Goal: Task Accomplishment & Management: Use online tool/utility

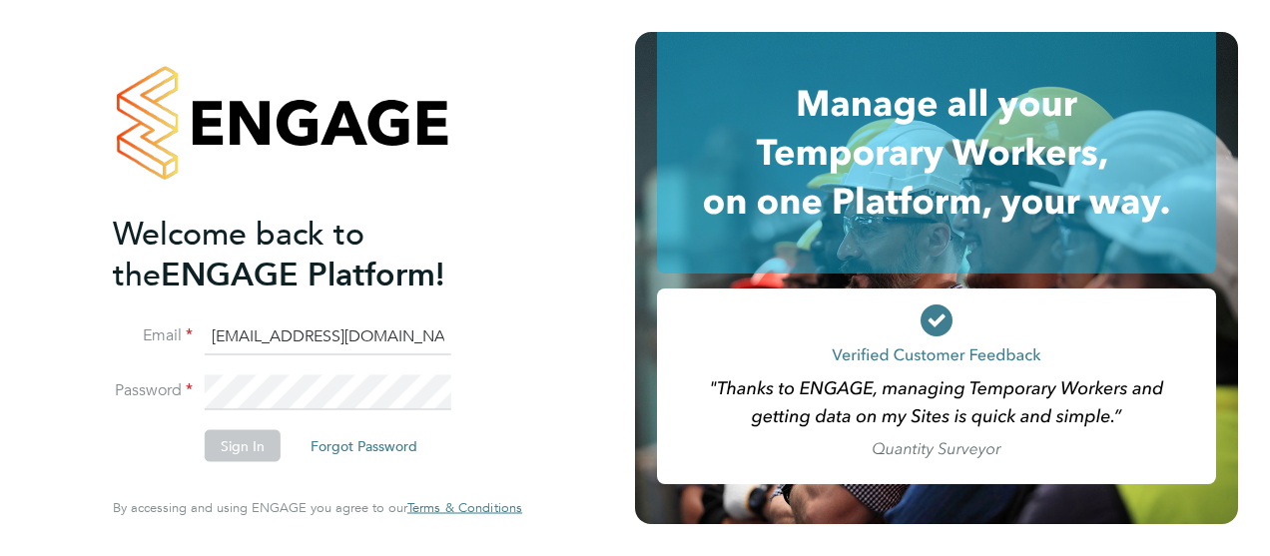
scroll to position [0, 9]
type input "BEPayroll@ngagerecruitment.com"
click at [240, 446] on button "Sign In" at bounding box center [243, 446] width 76 height 32
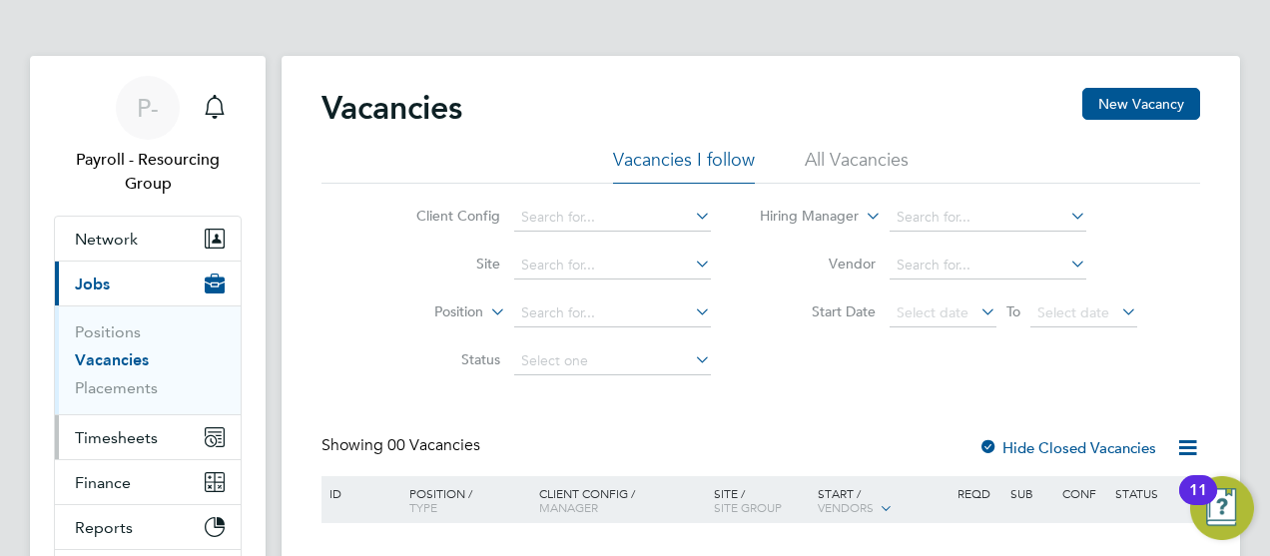
click at [115, 435] on span "Timesheets" at bounding box center [116, 437] width 83 height 19
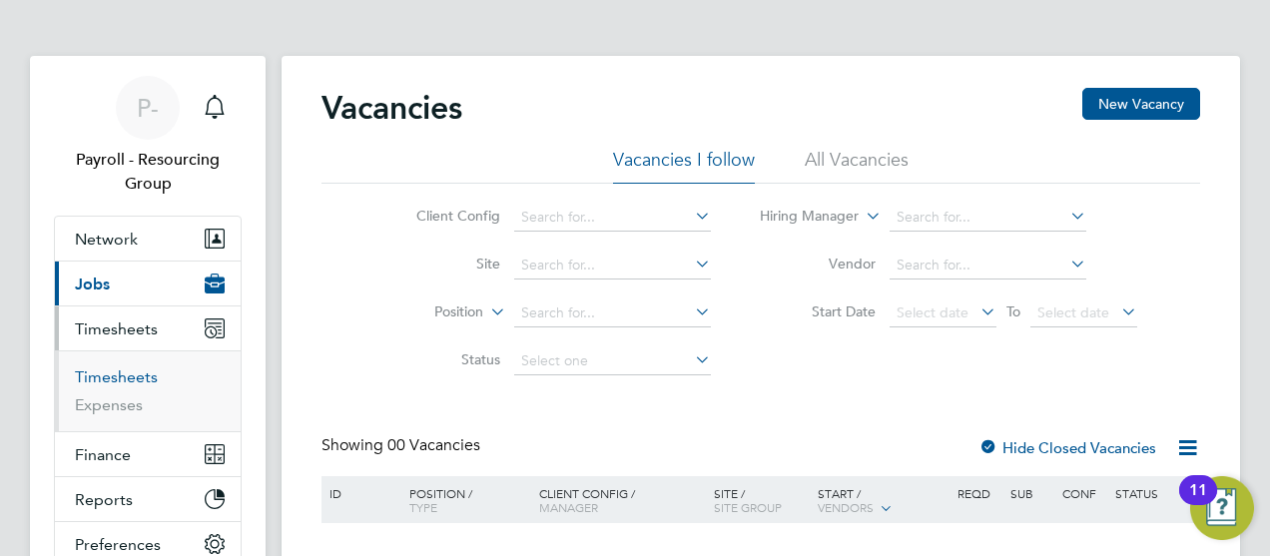
click at [115, 376] on link "Timesheets" at bounding box center [116, 377] width 83 height 19
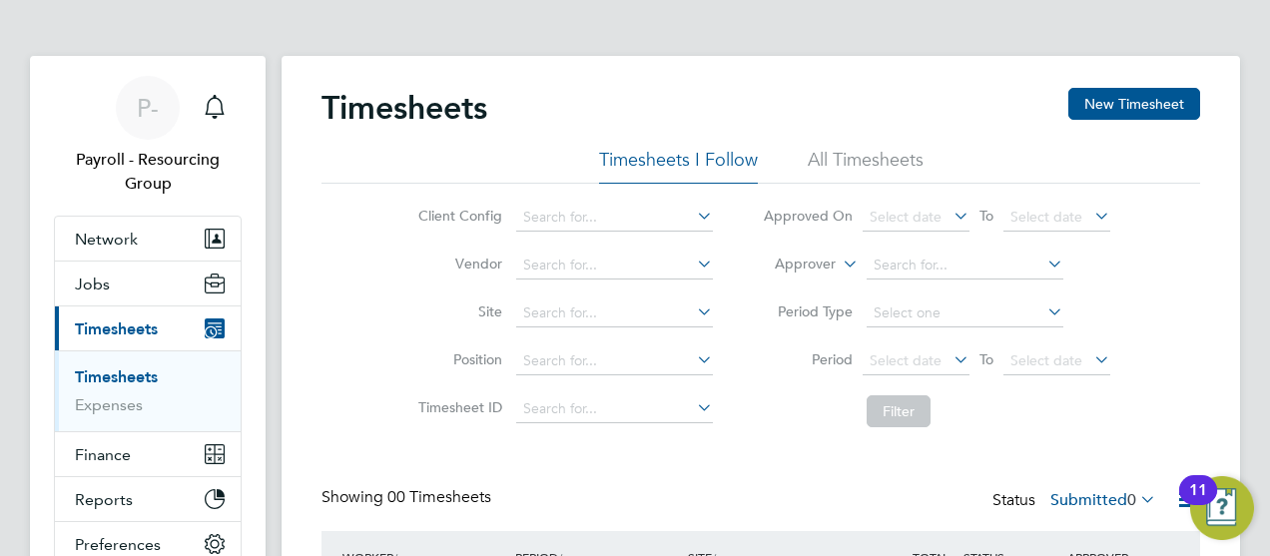
click at [865, 166] on li "All Timesheets" at bounding box center [866, 166] width 116 height 36
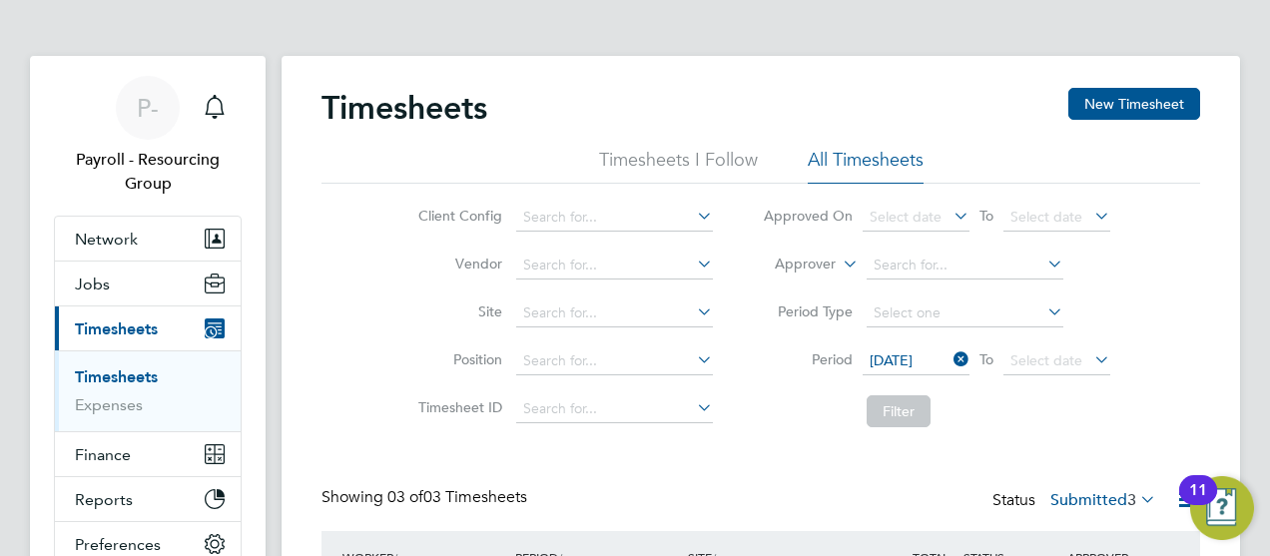
click at [915, 362] on span "[DATE]" at bounding box center [916, 362] width 107 height 27
click at [1057, 362] on span "[DATE]" at bounding box center [1057, 362] width 107 height 27
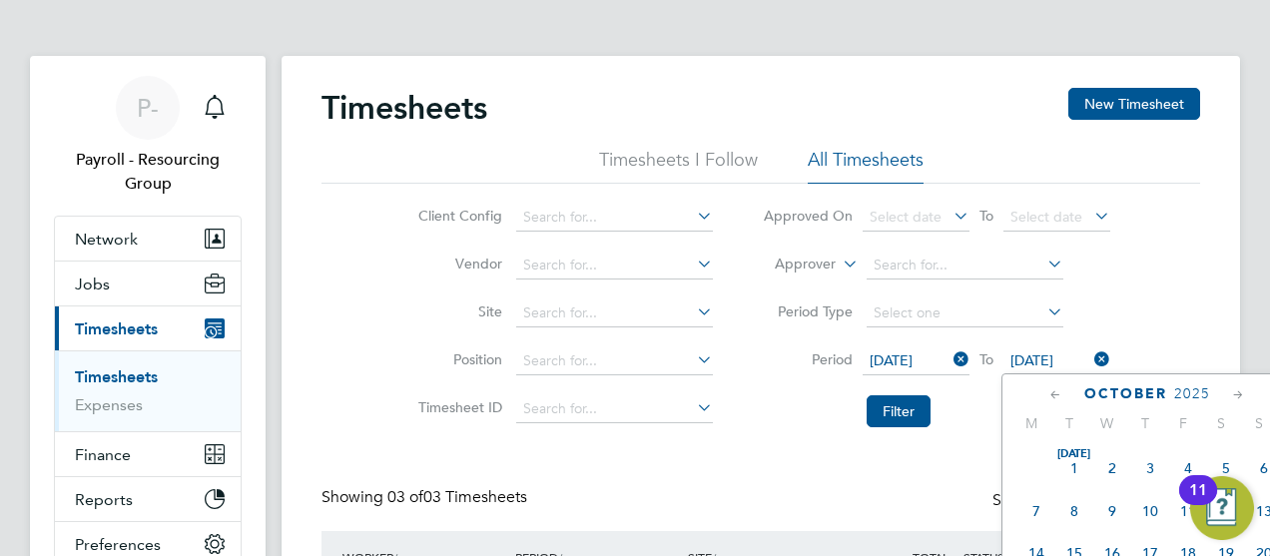
scroll to position [557, 0]
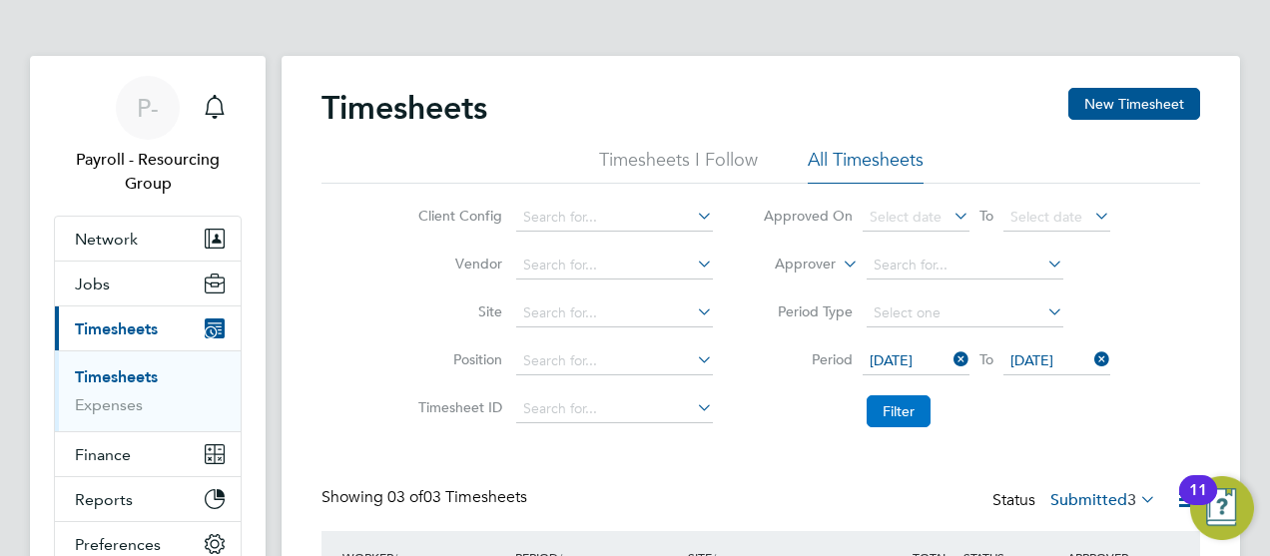
click at [898, 410] on button "Filter" at bounding box center [899, 412] width 64 height 32
click at [1100, 499] on label "Submitted 2" at bounding box center [1104, 500] width 106 height 20
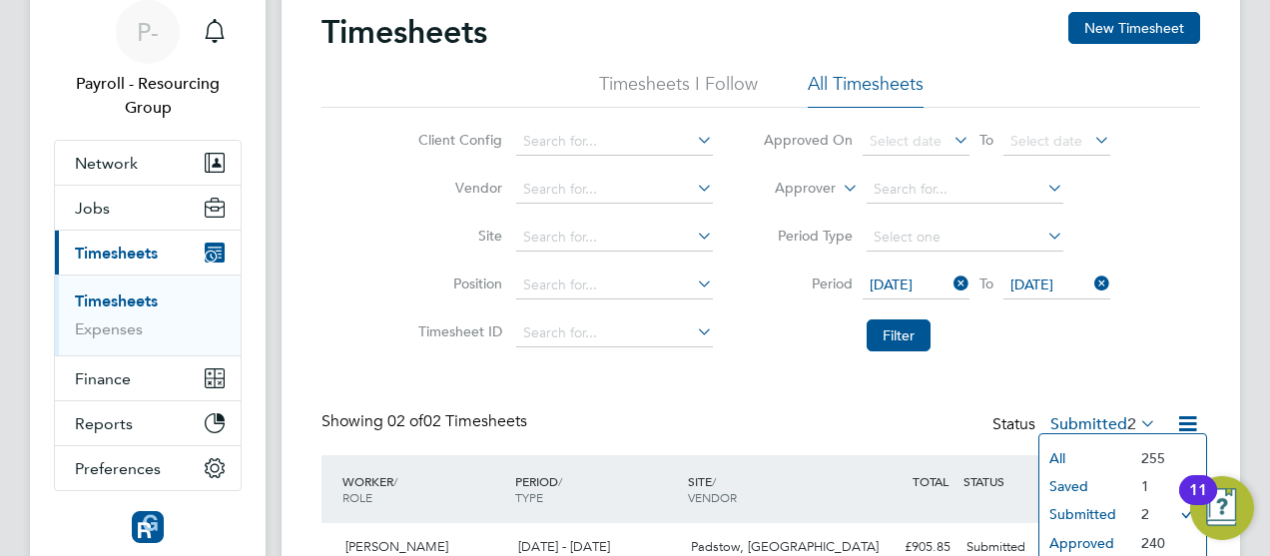
click at [1085, 542] on li "Approved" at bounding box center [1086, 543] width 92 height 28
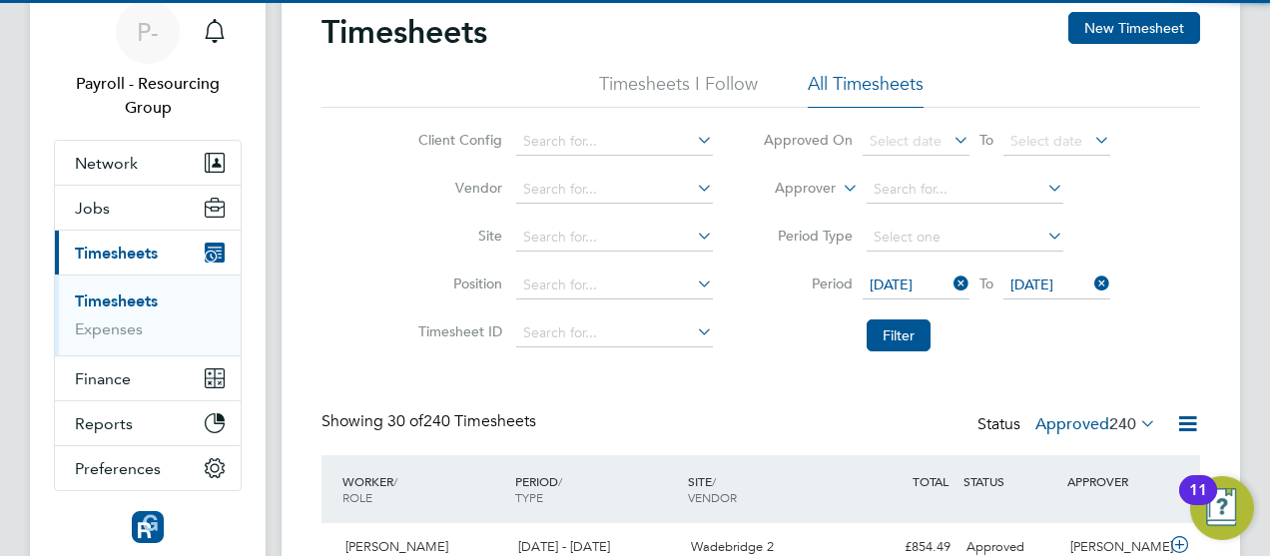
scroll to position [50, 173]
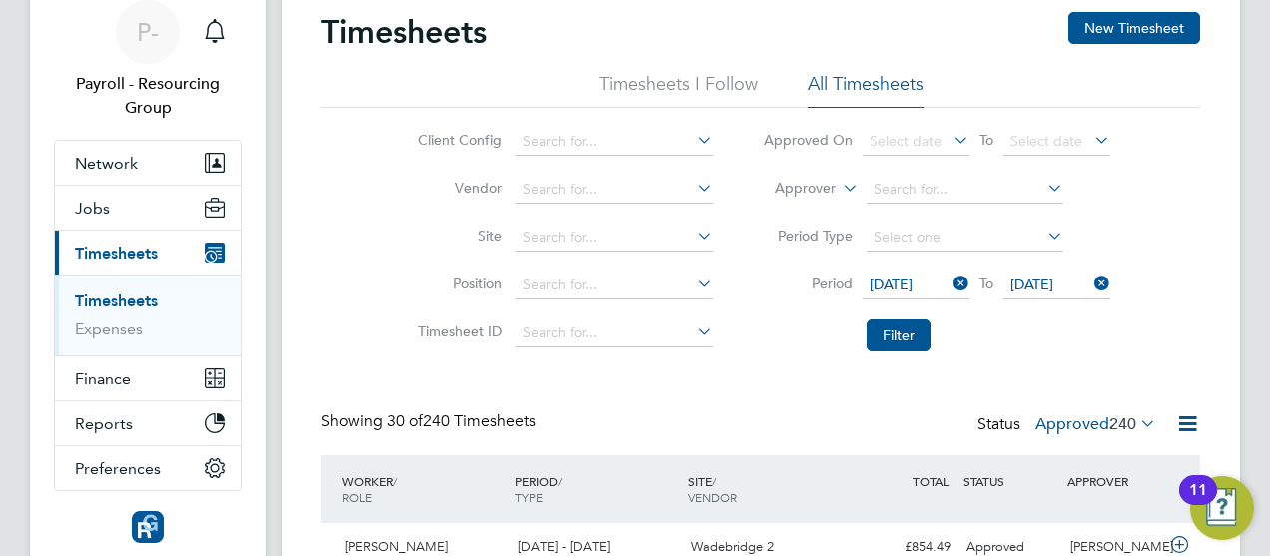
click at [1188, 422] on icon at bounding box center [1188, 423] width 25 height 25
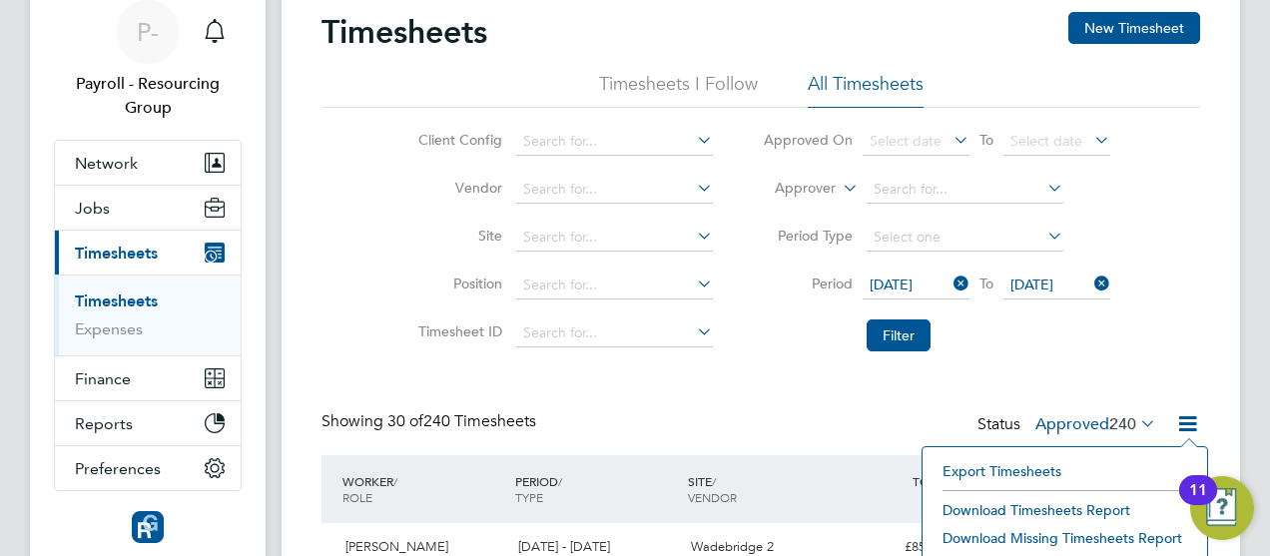
click at [1064, 508] on li "Download Timesheets Report" at bounding box center [1065, 510] width 265 height 28
